Goal: Task Accomplishment & Management: Manage account settings

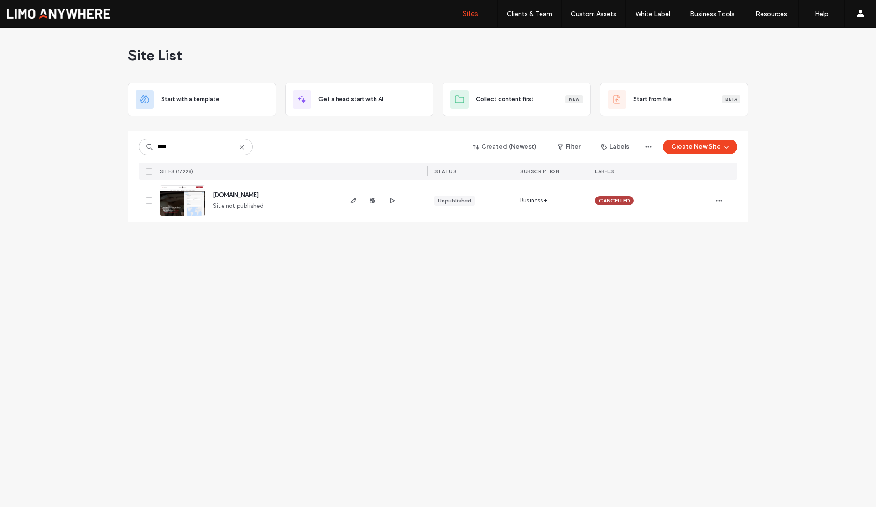
drag, startPoint x: 193, startPoint y: 146, endPoint x: 143, endPoint y: 139, distance: 50.8
click at [143, 139] on div "****" at bounding box center [196, 147] width 114 height 16
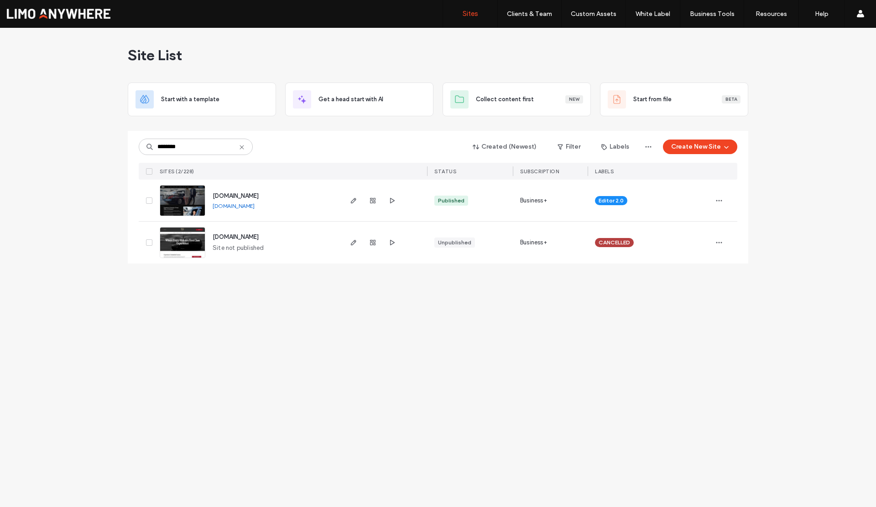
drag, startPoint x: 184, startPoint y: 145, endPoint x: 141, endPoint y: 144, distance: 42.9
click at [140, 145] on input "********" at bounding box center [196, 147] width 114 height 16
click at [254, 206] on link "[DOMAIN_NAME]" at bounding box center [234, 205] width 42 height 7
drag, startPoint x: 173, startPoint y: 150, endPoint x: 145, endPoint y: 146, distance: 28.1
click at [145, 146] on div "******" at bounding box center [196, 147] width 114 height 16
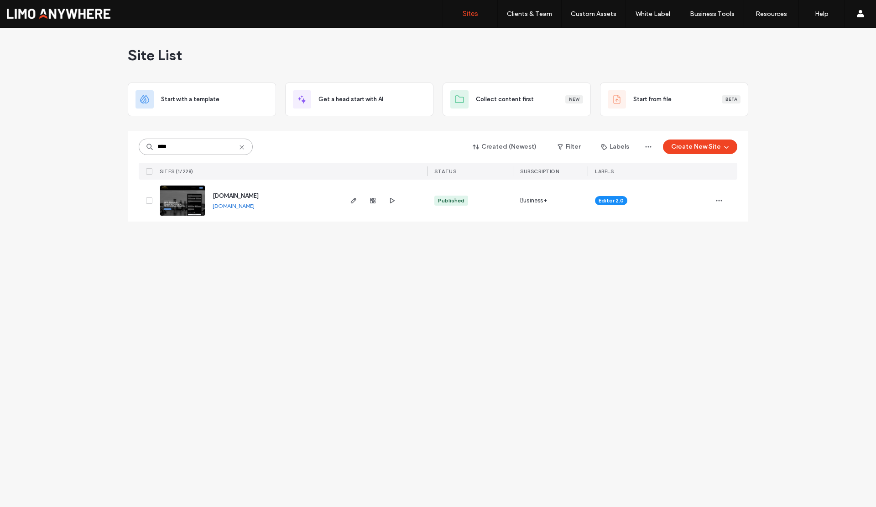
type input "****"
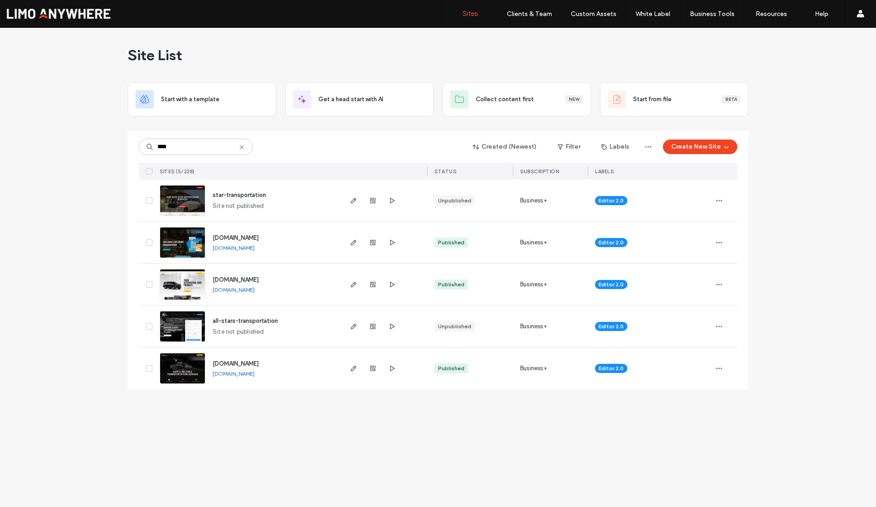
click at [243, 291] on link "[DOMAIN_NAME]" at bounding box center [234, 289] width 42 height 7
click at [720, 286] on icon "button" at bounding box center [718, 284] width 7 height 7
click at [701, 346] on div "Assign Label" at bounding box center [684, 342] width 81 height 17
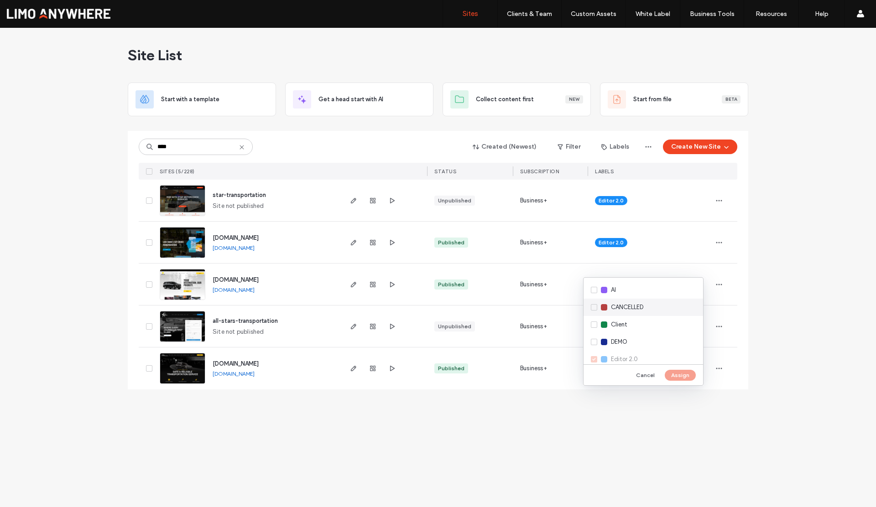
click at [615, 310] on span "CANCELLED" at bounding box center [627, 307] width 32 height 9
click at [672, 377] on button "Assign" at bounding box center [679, 375] width 31 height 11
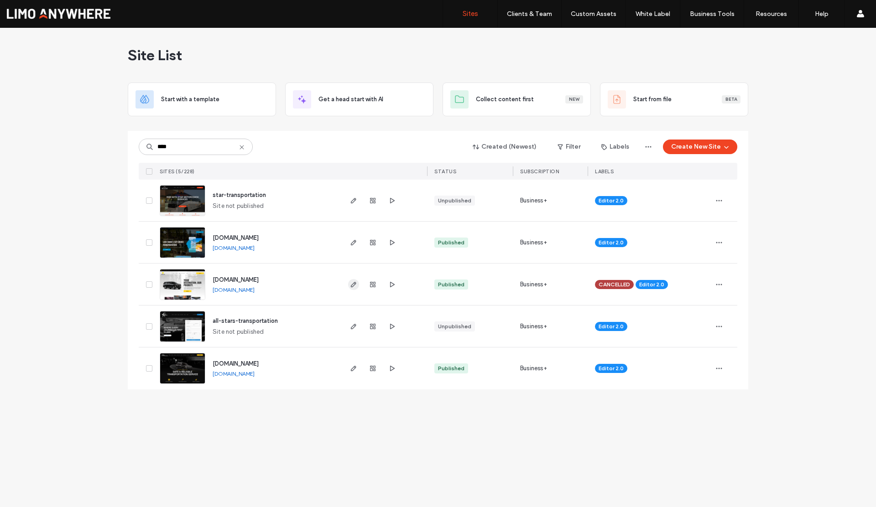
click at [353, 286] on use "button" at bounding box center [353, 284] width 5 height 5
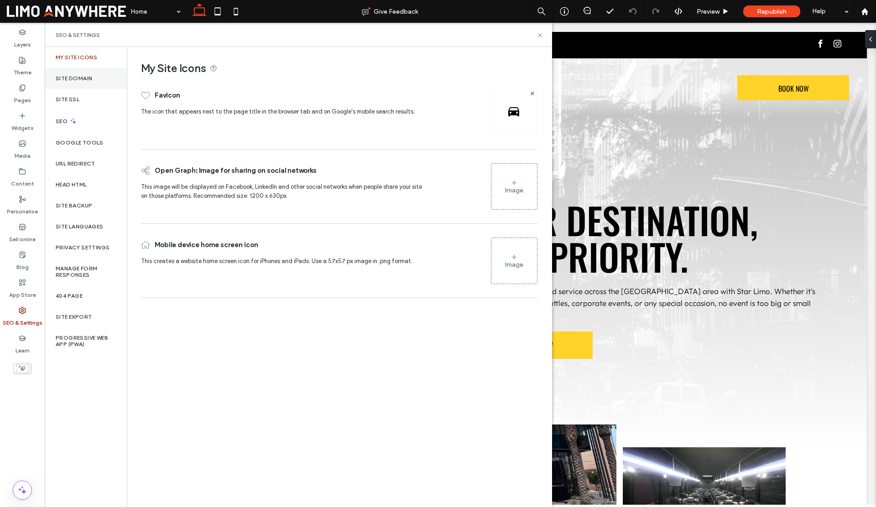
click at [73, 84] on div "Site Domain" at bounding box center [86, 78] width 82 height 21
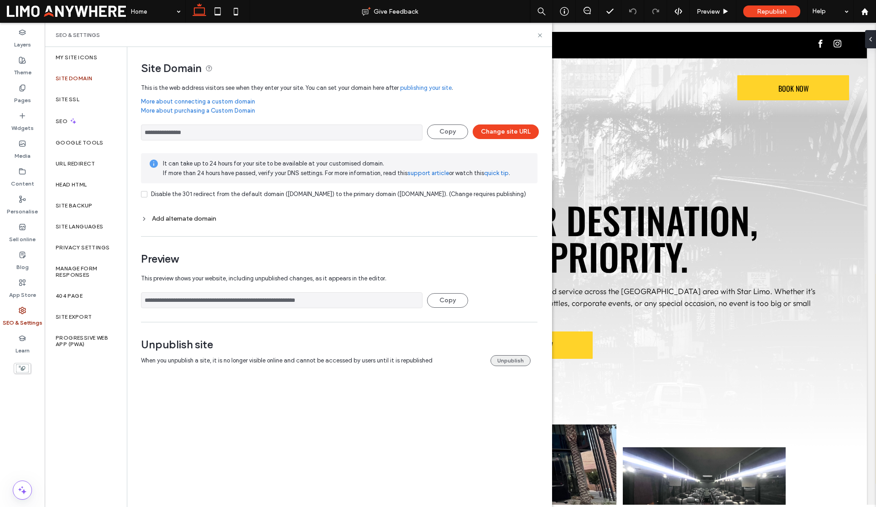
click at [511, 366] on button "Unpublish" at bounding box center [510, 360] width 40 height 11
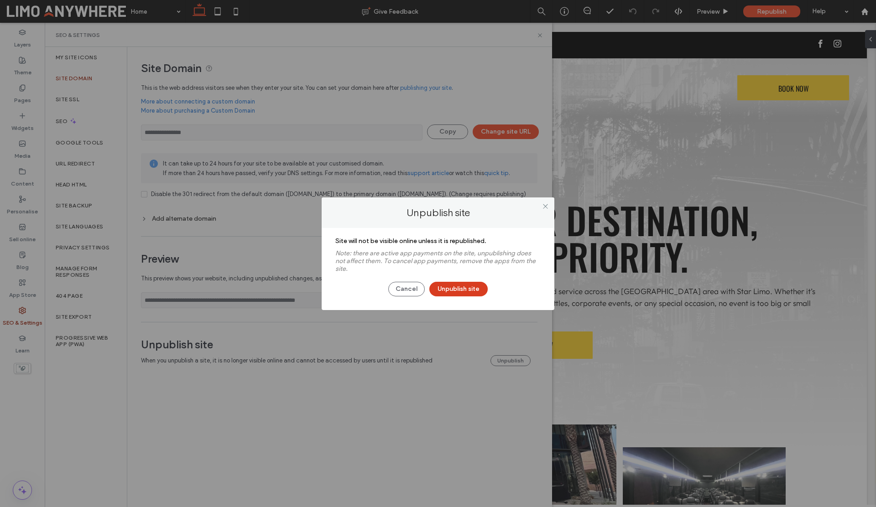
click at [443, 284] on button "Unpublish site" at bounding box center [458, 289] width 58 height 15
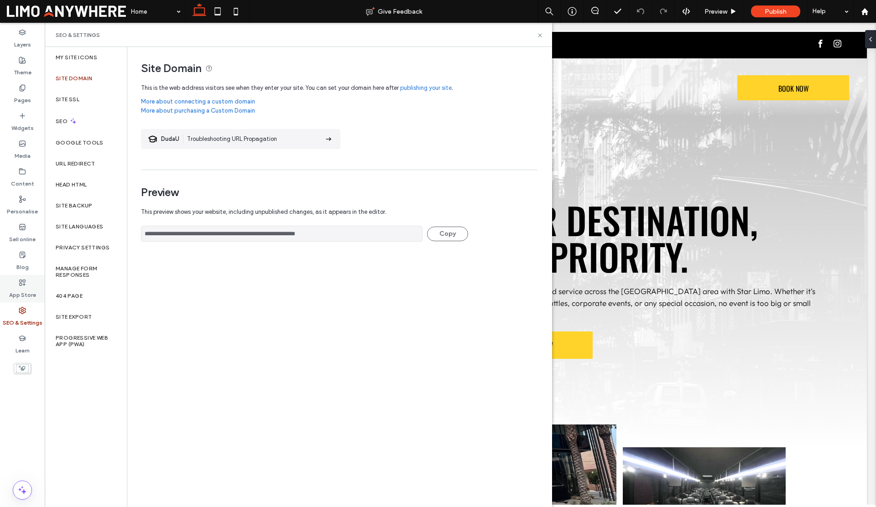
click at [23, 280] on use at bounding box center [23, 283] width 6 height 6
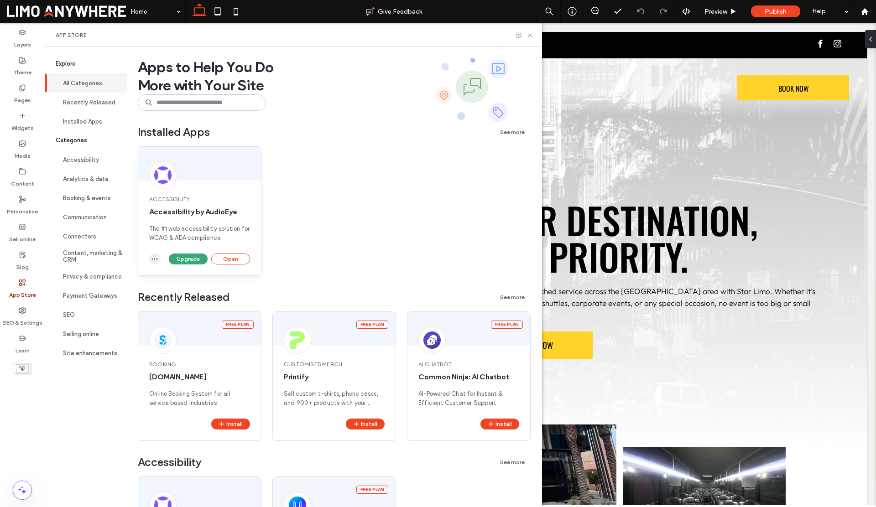
click at [158, 258] on icon "button" at bounding box center [154, 258] width 7 height 7
click at [169, 279] on span "Uninstall app" at bounding box center [175, 280] width 37 height 9
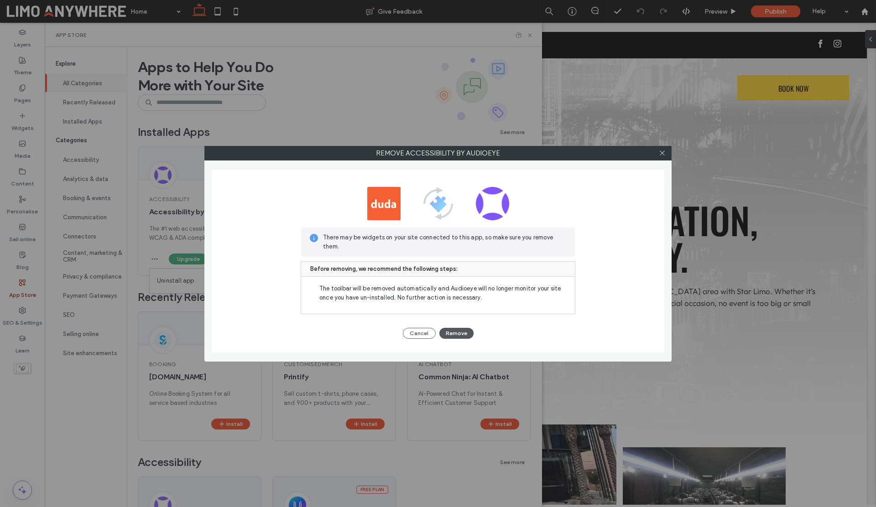
click at [449, 334] on button "Remove" at bounding box center [456, 333] width 34 height 11
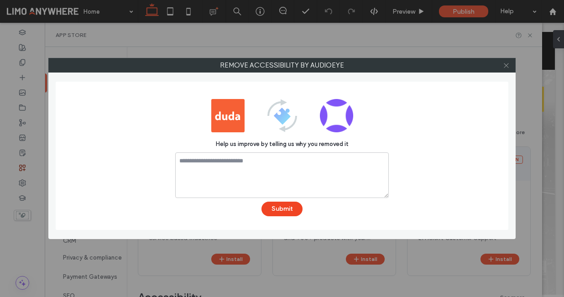
click at [505, 66] on use at bounding box center [506, 65] width 5 height 5
